Goal: Transaction & Acquisition: Purchase product/service

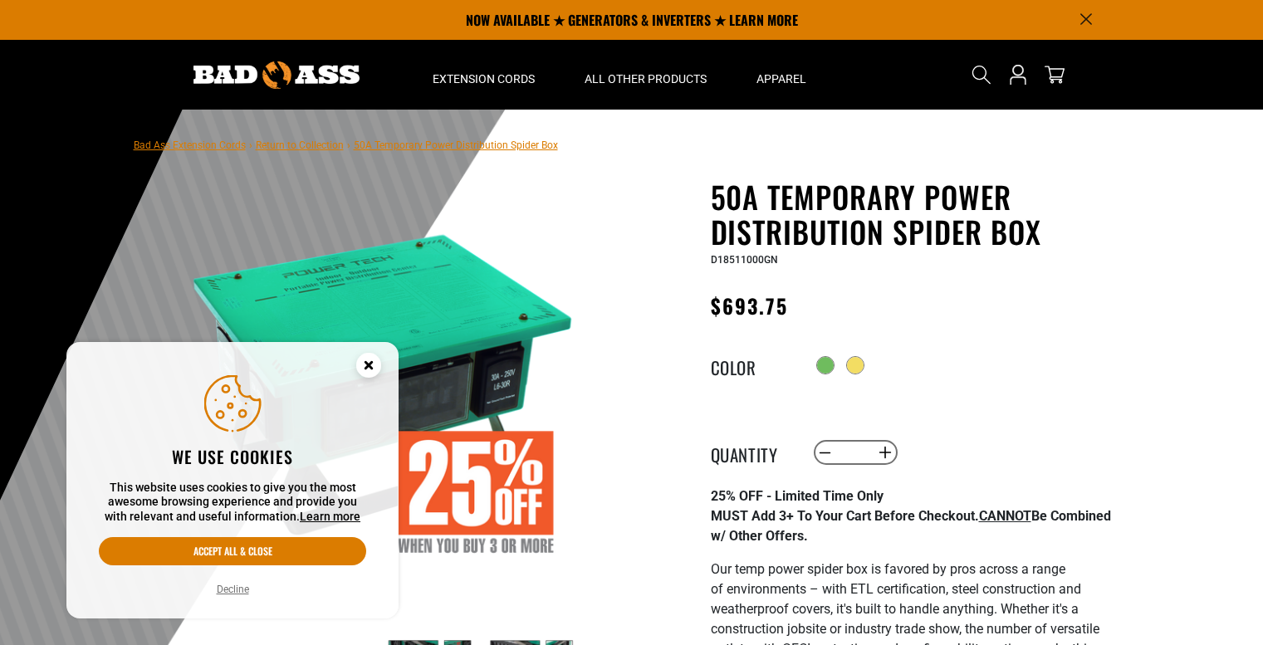
drag, startPoint x: 0, startPoint y: 0, endPoint x: 373, endPoint y: 355, distance: 514.5
click at [373, 355] on circle "Cookie Consent" at bounding box center [368, 365] width 25 height 25
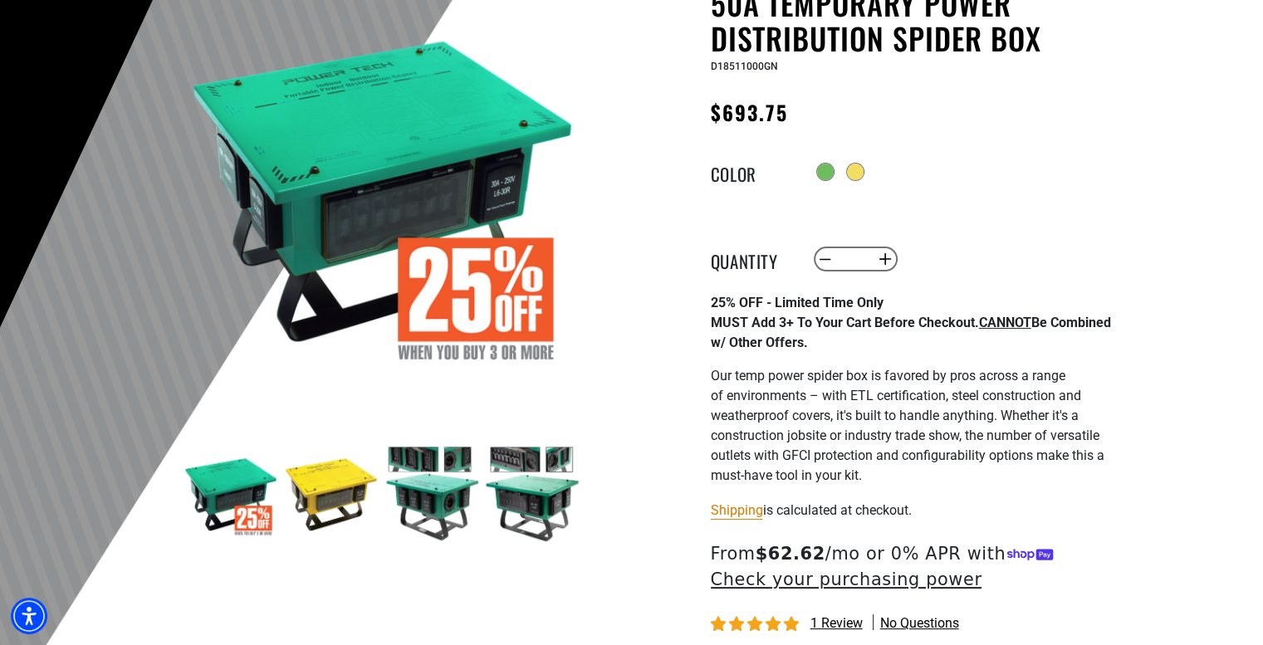
scroll to position [387, 0]
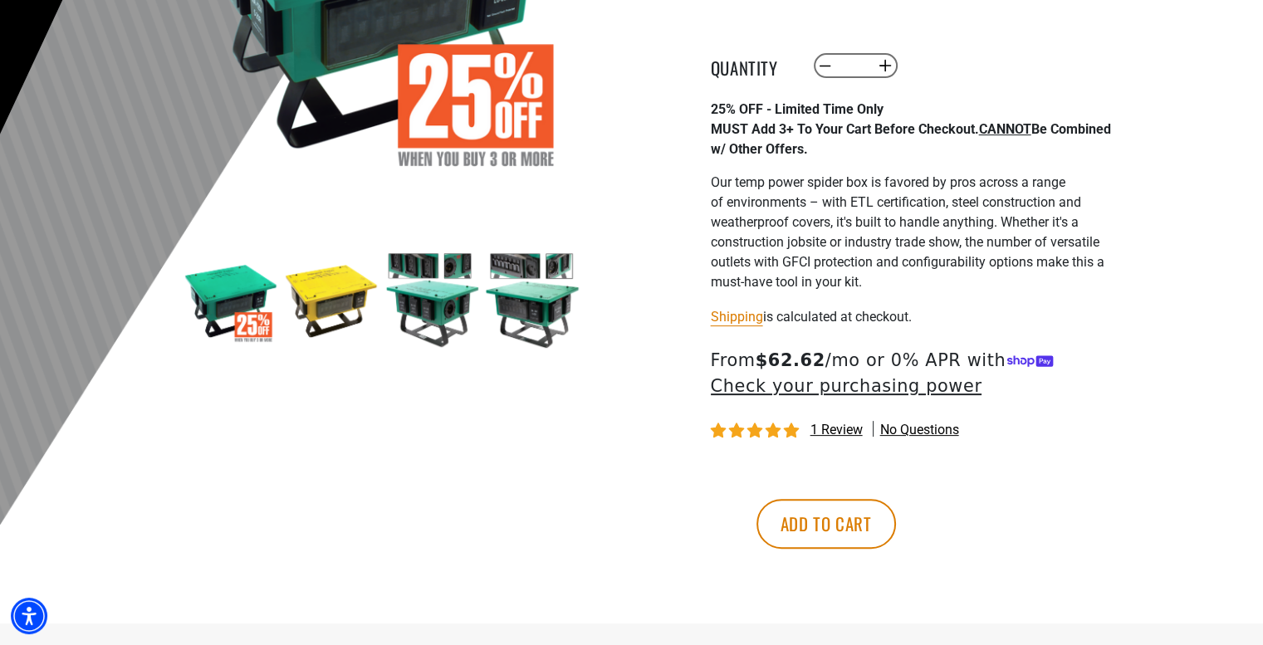
click at [357, 328] on img at bounding box center [331, 300] width 96 height 96
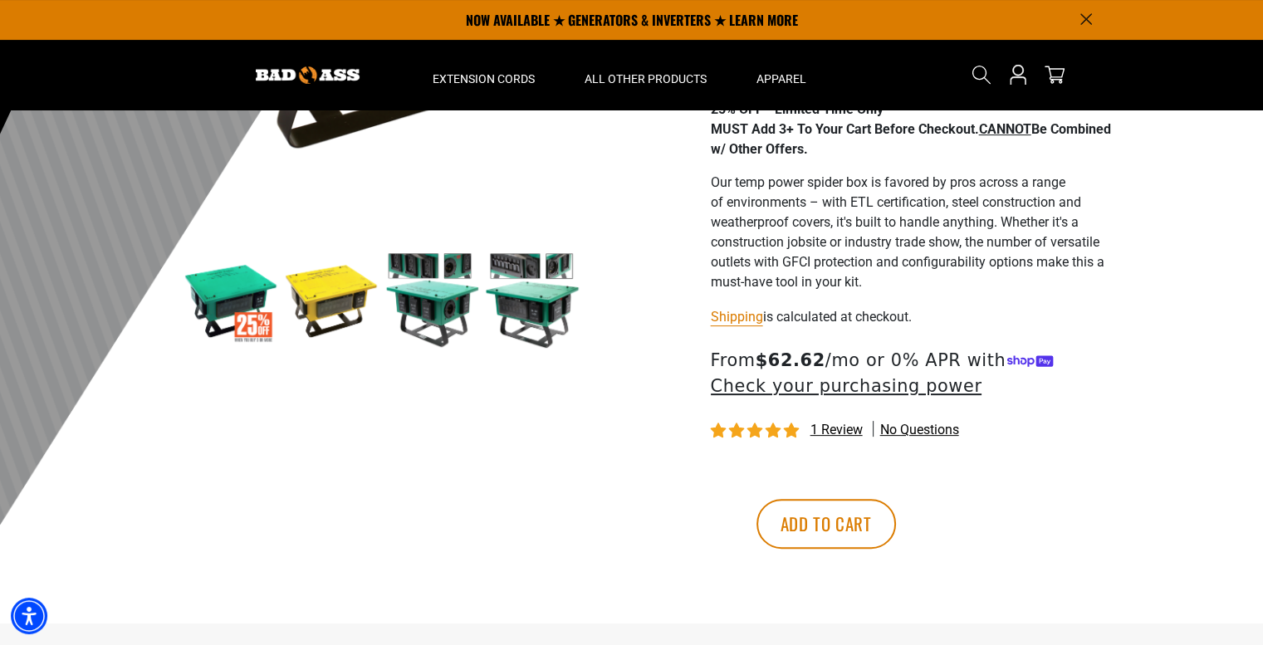
scroll to position [193, 0]
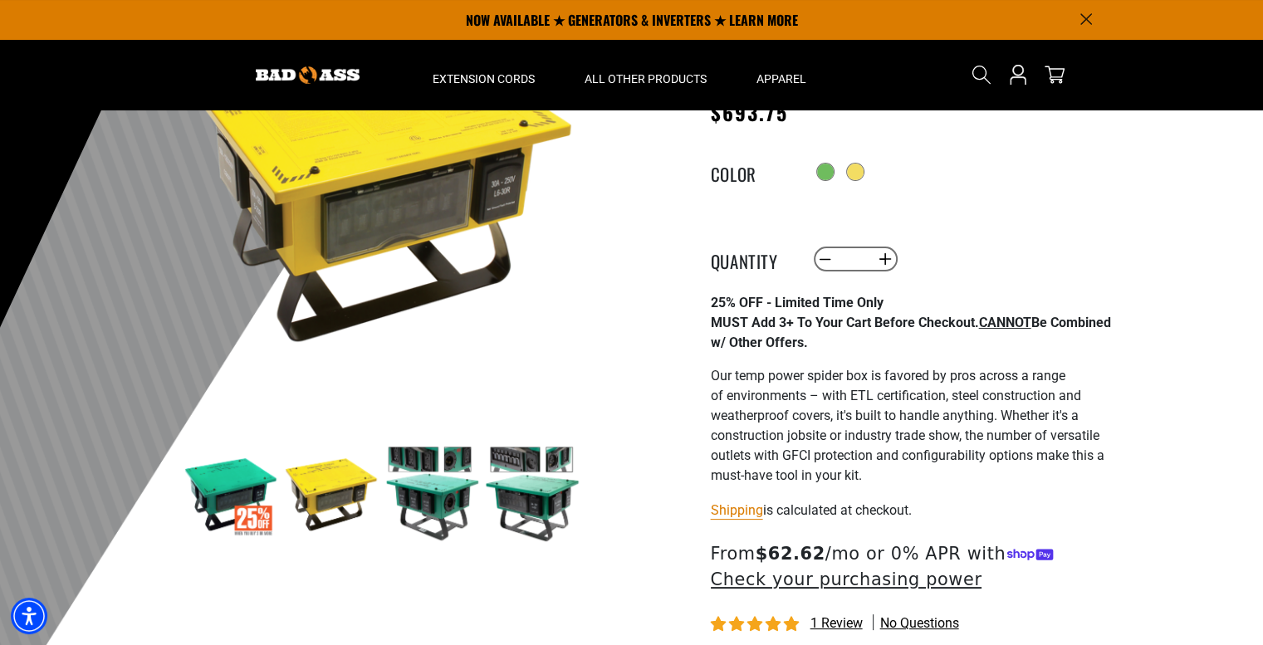
click at [448, 469] on img at bounding box center [432, 494] width 96 height 96
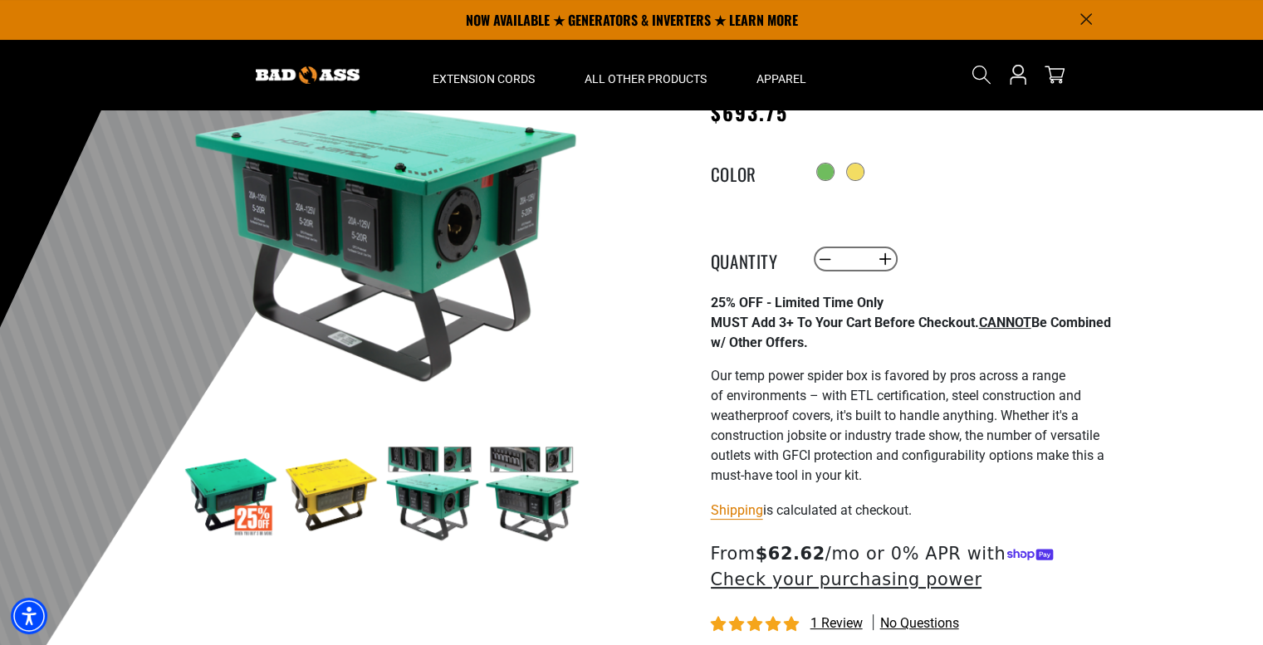
click at [516, 491] on img at bounding box center [532, 494] width 96 height 96
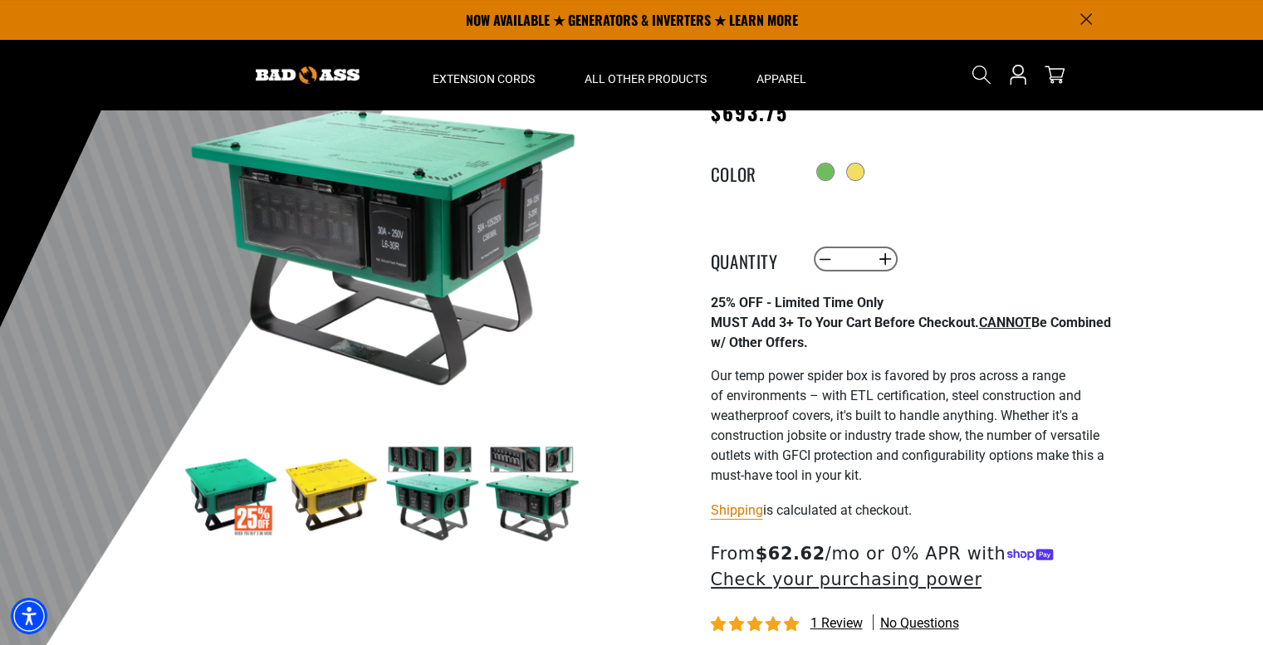
click at [462, 477] on img at bounding box center [432, 494] width 96 height 96
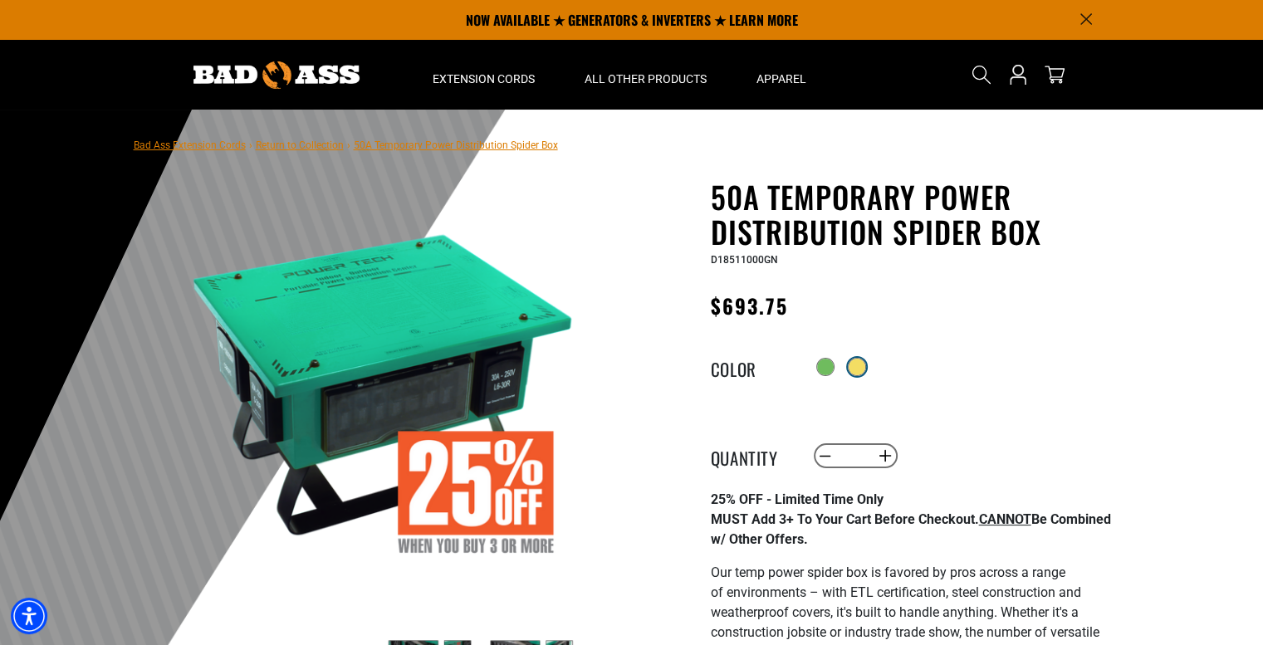
click at [864, 377] on div at bounding box center [965, 367] width 306 height 30
click at [859, 368] on div at bounding box center [857, 367] width 17 height 17
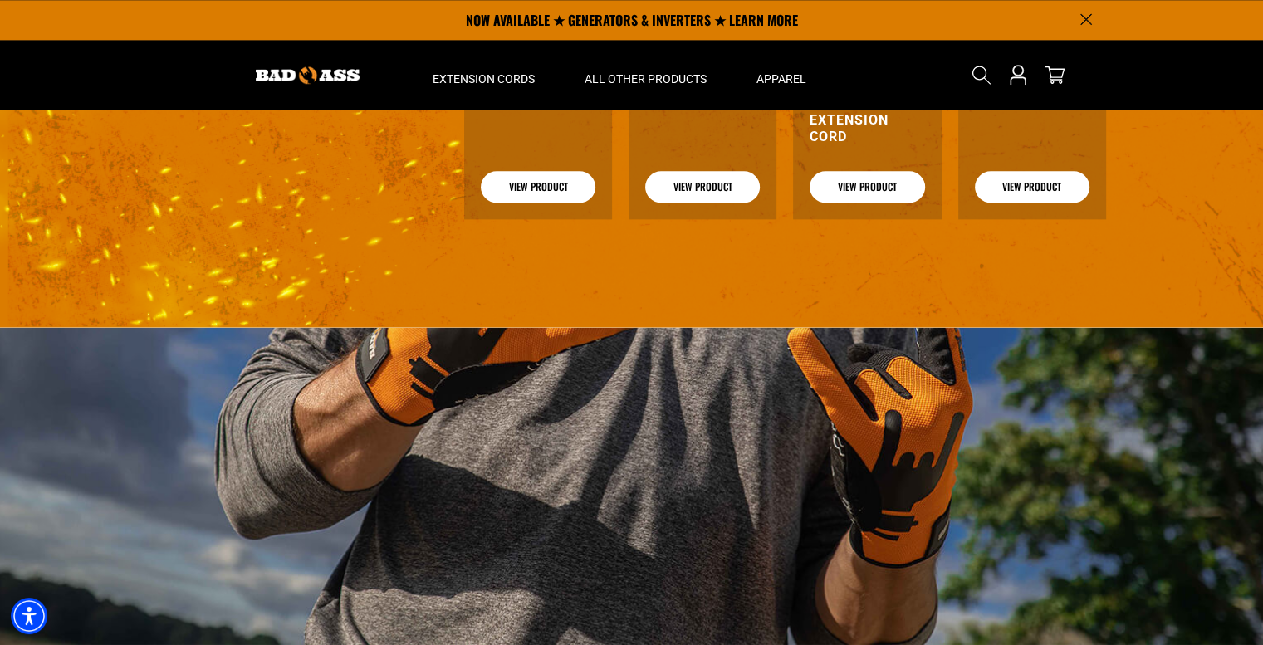
scroll to position [1356, 0]
